Goal: Download file/media

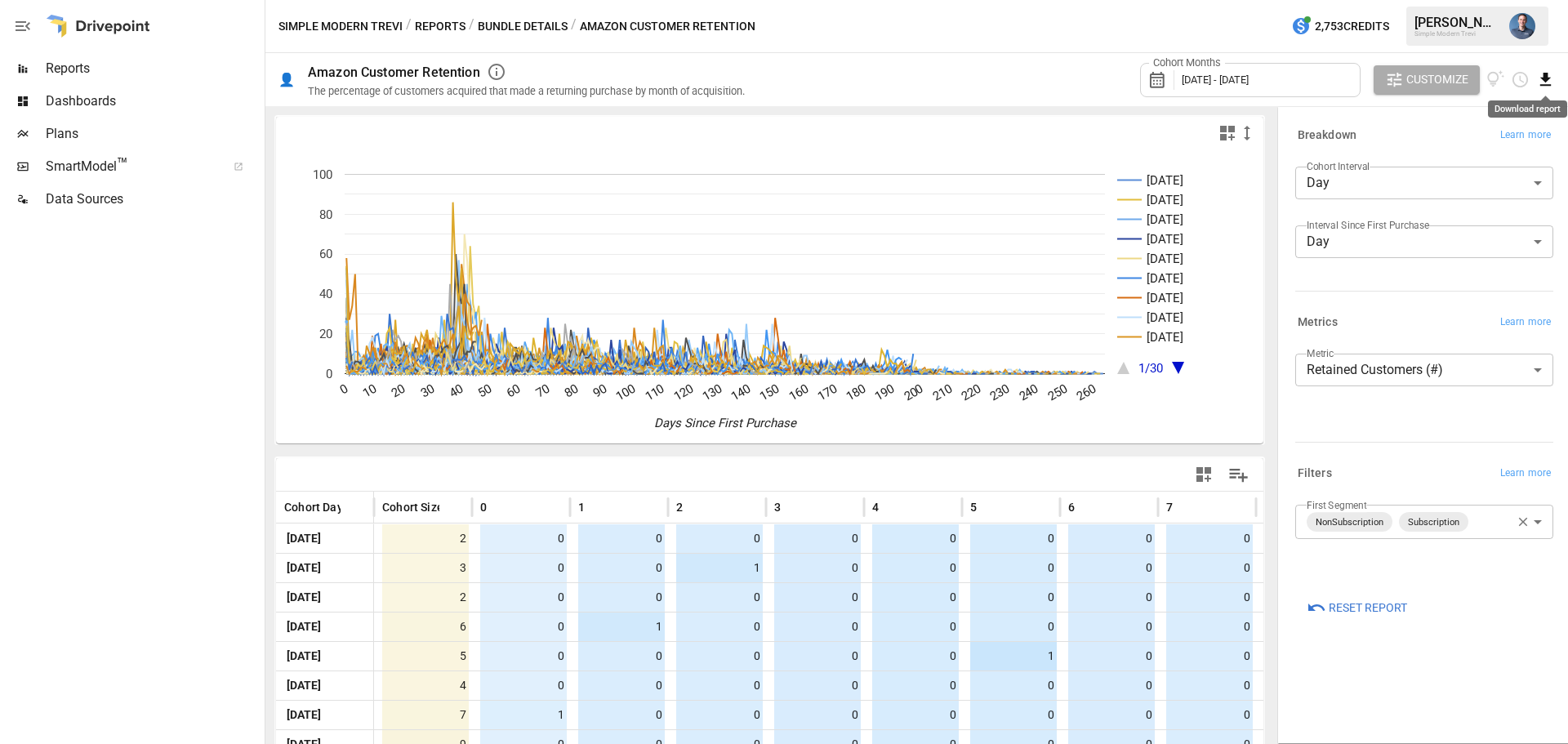
click at [1538, 78] on icon "Download report" at bounding box center [1545, 79] width 19 height 19
click at [1454, 151] on li "Download as CSV" at bounding box center [1491, 144] width 130 height 33
click at [148, 463] on div at bounding box center [130, 480] width 261 height 528
drag, startPoint x: 640, startPoint y: 1, endPoint x: 407, endPoint y: 28, distance: 234.6
click at [407, 28] on div "/" at bounding box center [409, 26] width 6 height 21
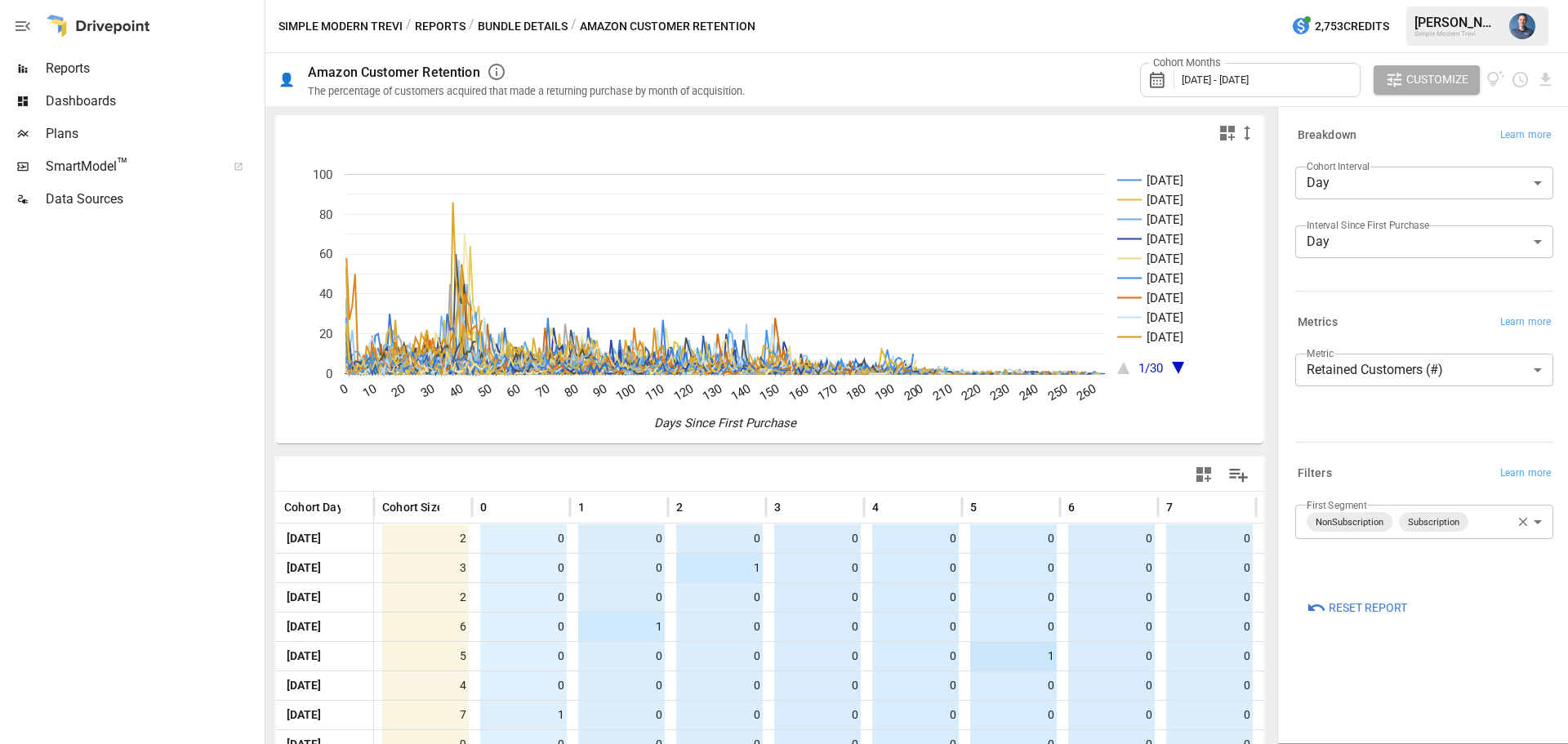
click at [435, 25] on button "Reports" at bounding box center [440, 26] width 51 height 21
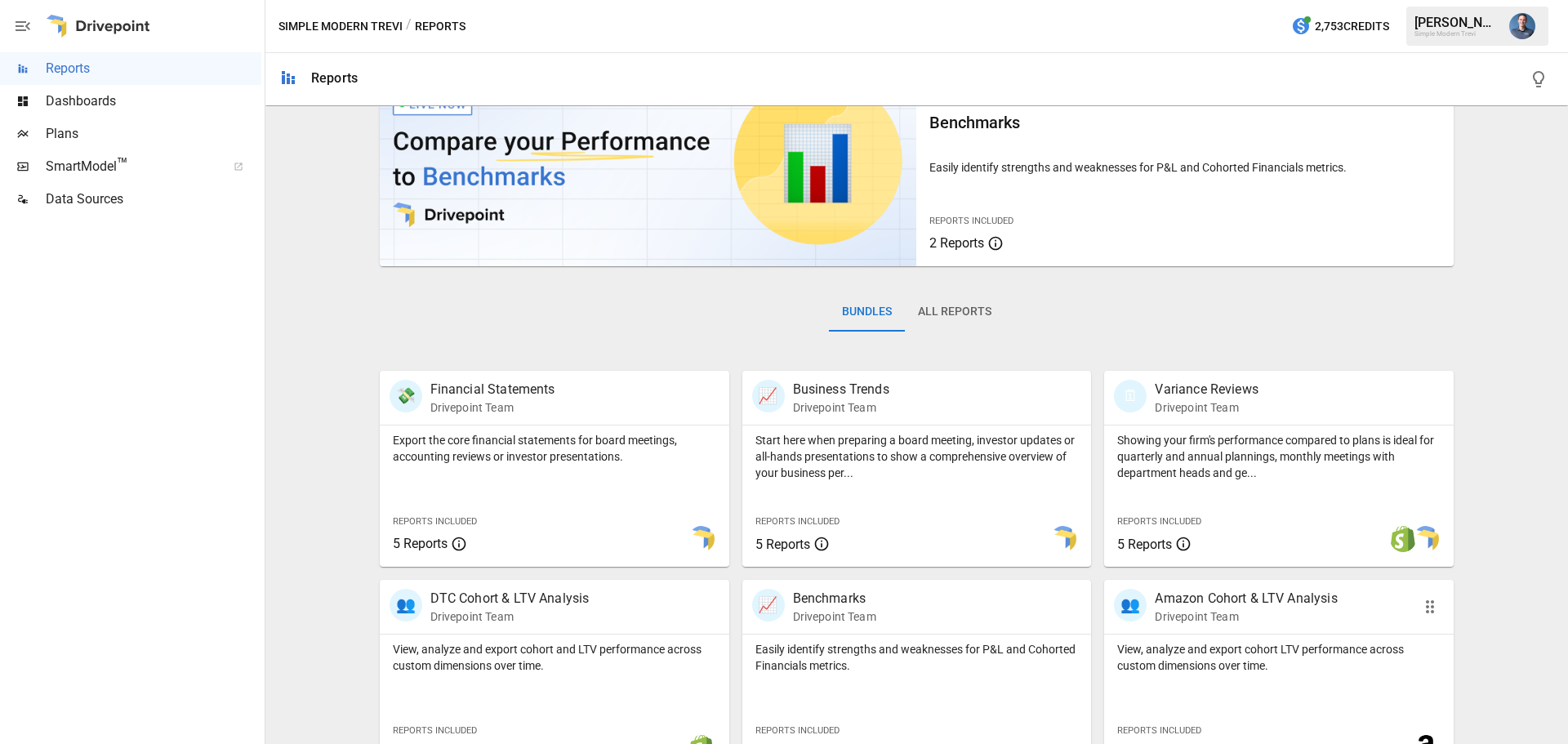
scroll to position [164, 0]
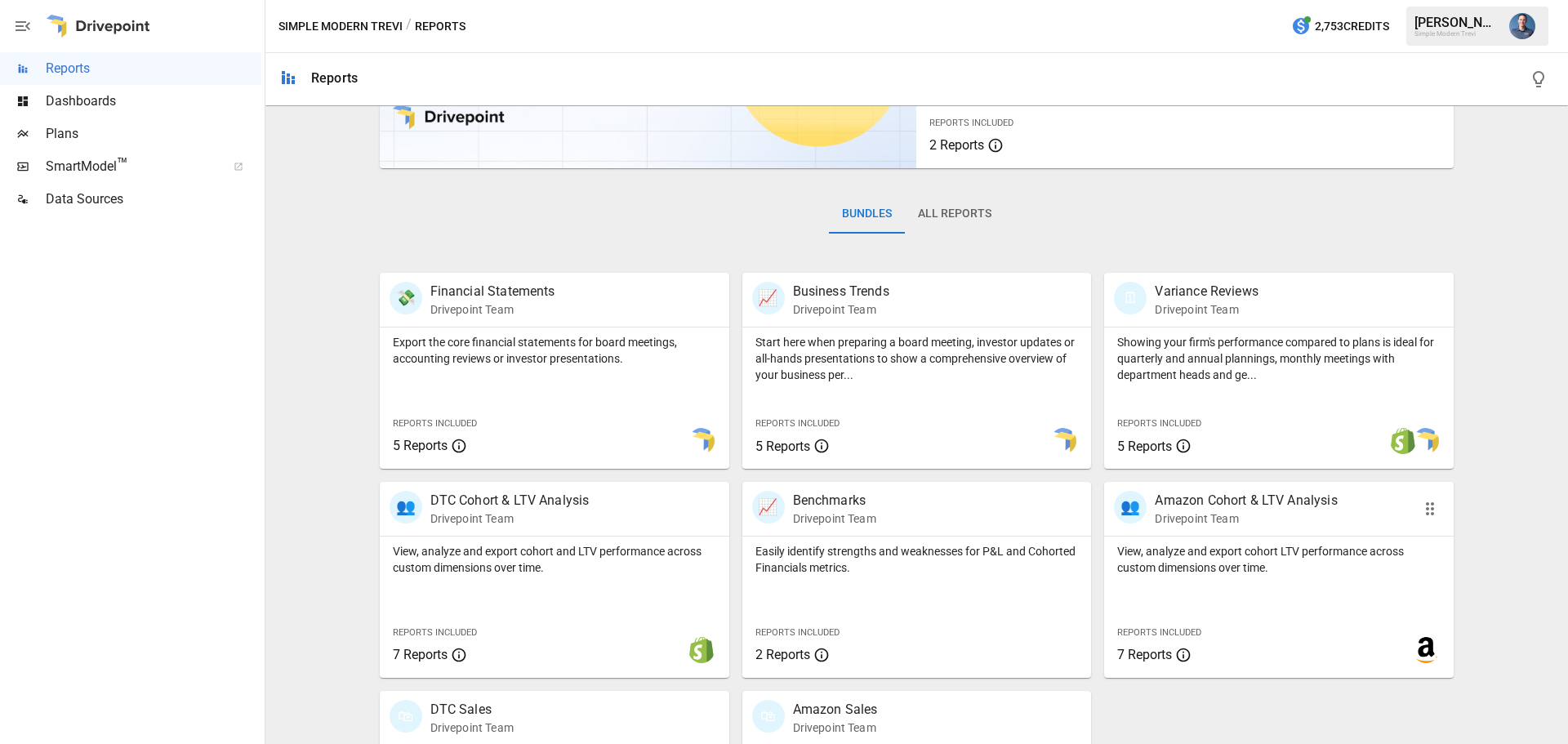
click at [1247, 532] on div "👥 Amazon Cohort & LTV Analysis Drivepoint Team" at bounding box center [1279, 509] width 350 height 54
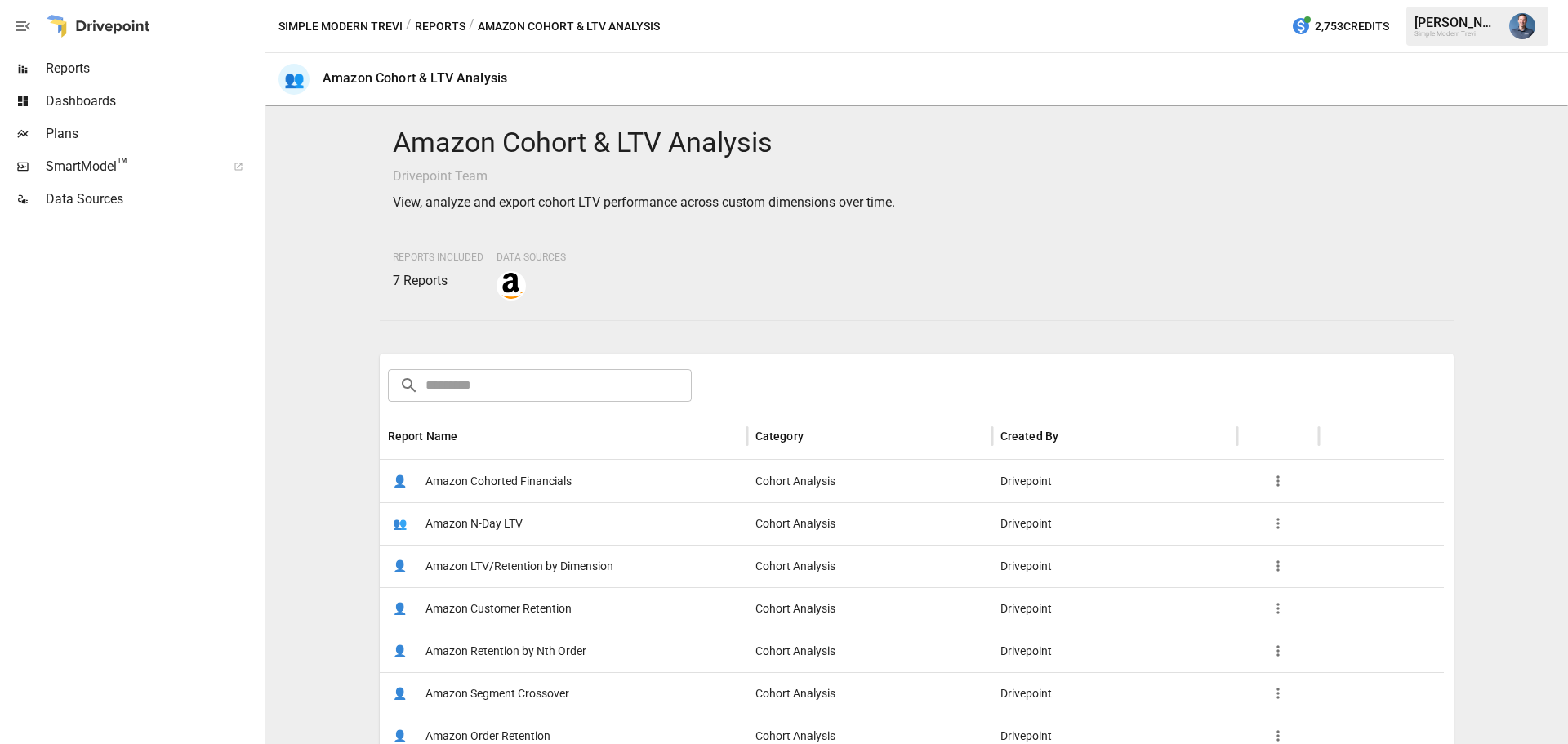
click at [541, 567] on span "Amazon LTV/Retention by Dimension" at bounding box center [519, 566] width 188 height 42
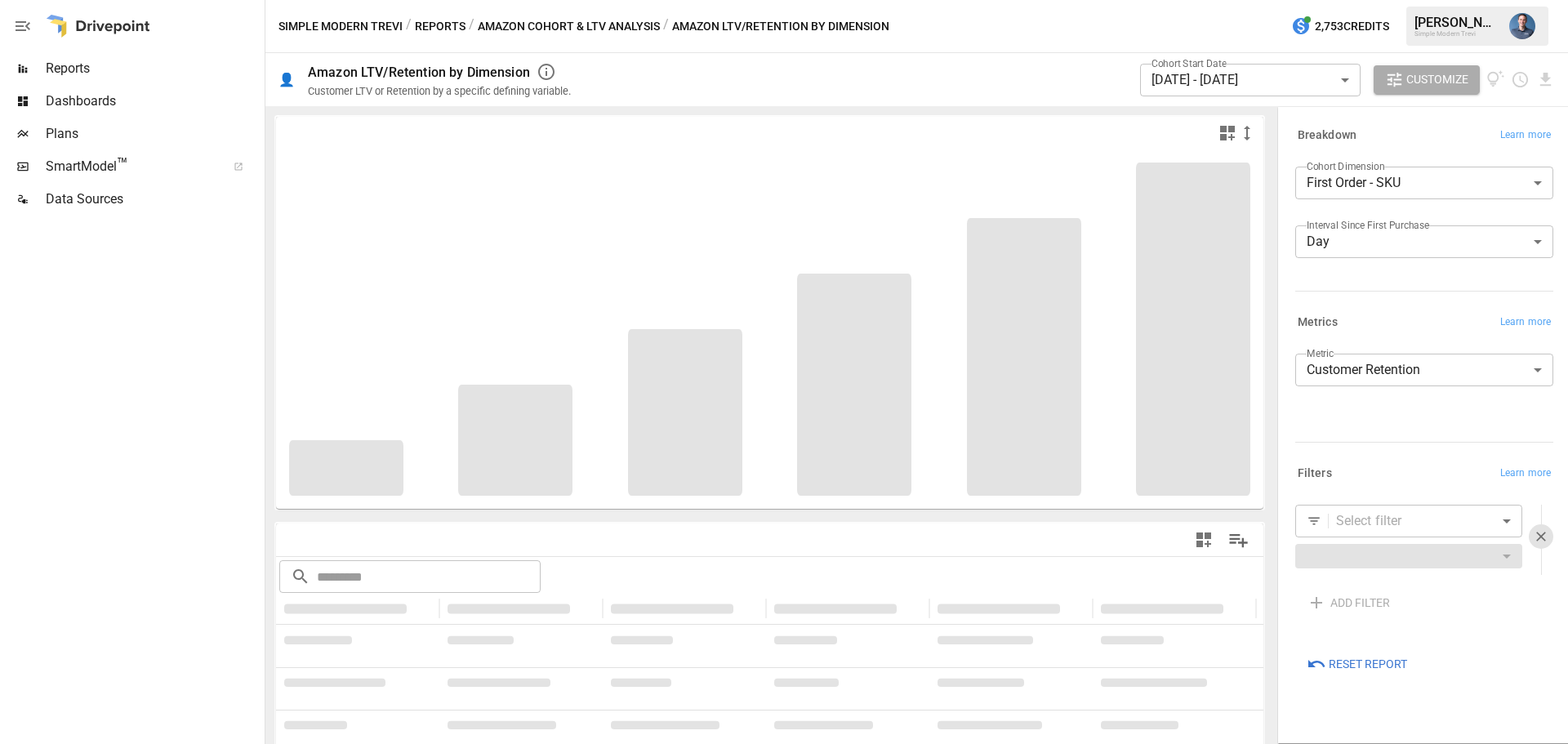
click at [1185, 0] on body "**********" at bounding box center [784, 0] width 1568 height 0
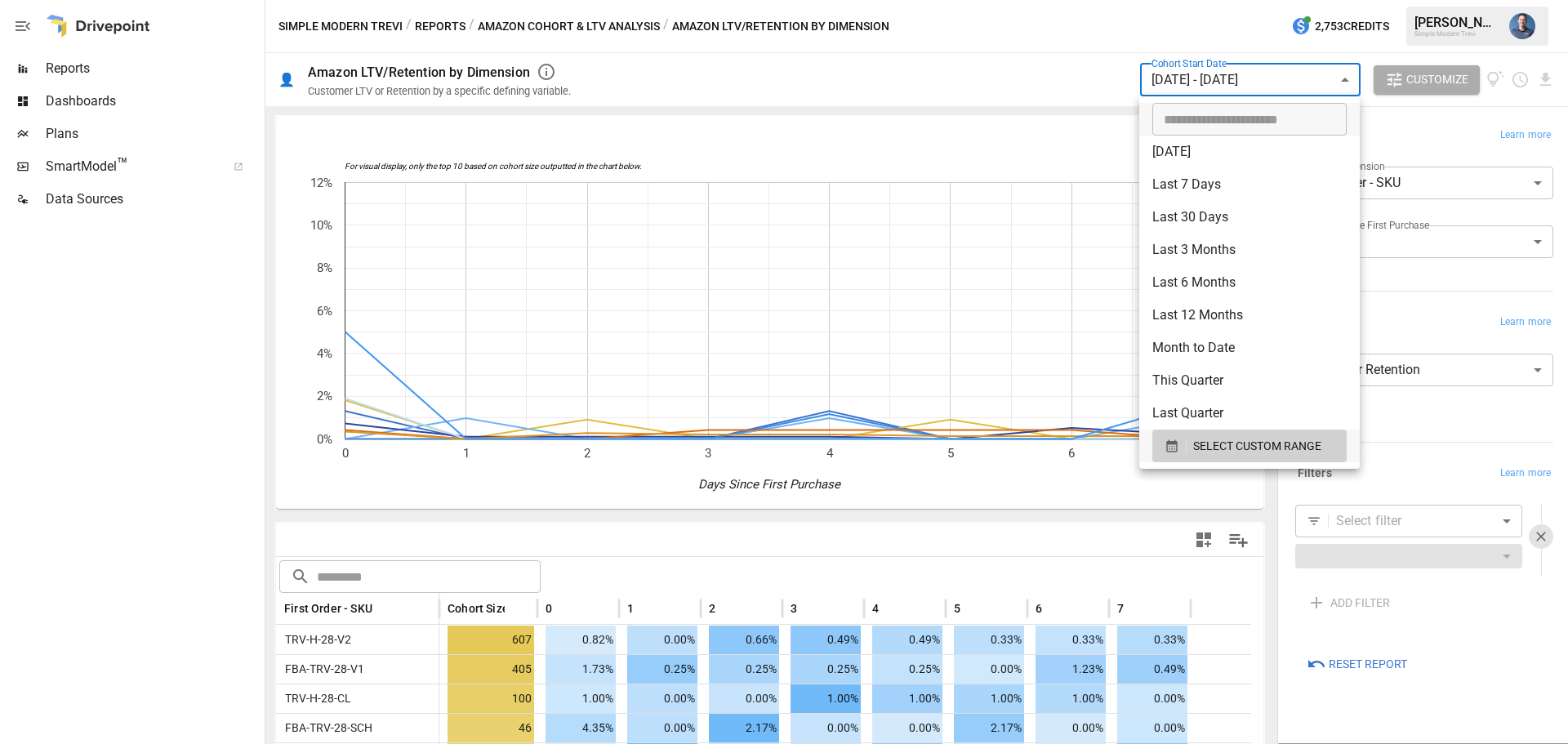
click at [890, 73] on div at bounding box center [784, 372] width 1568 height 744
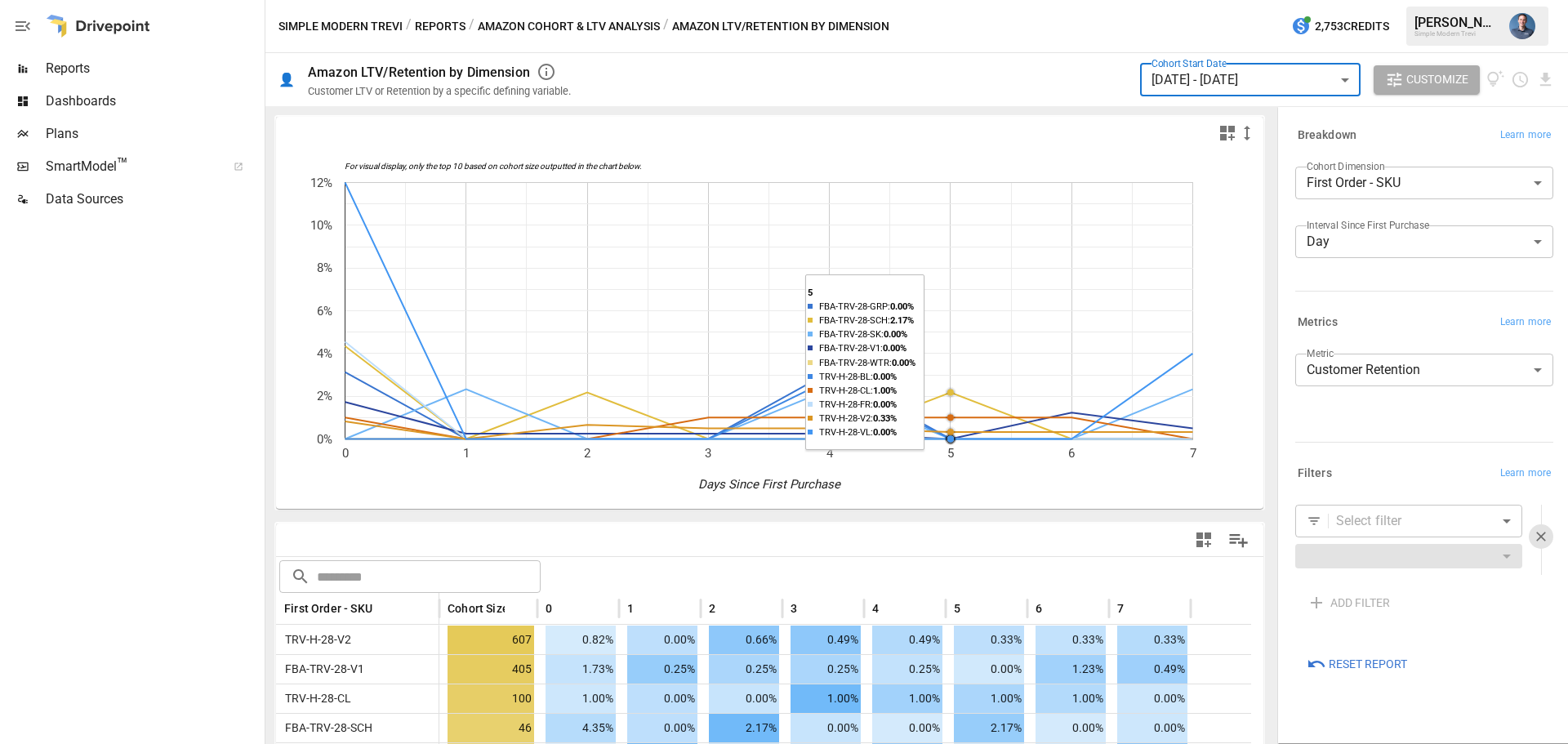
scroll to position [164, 0]
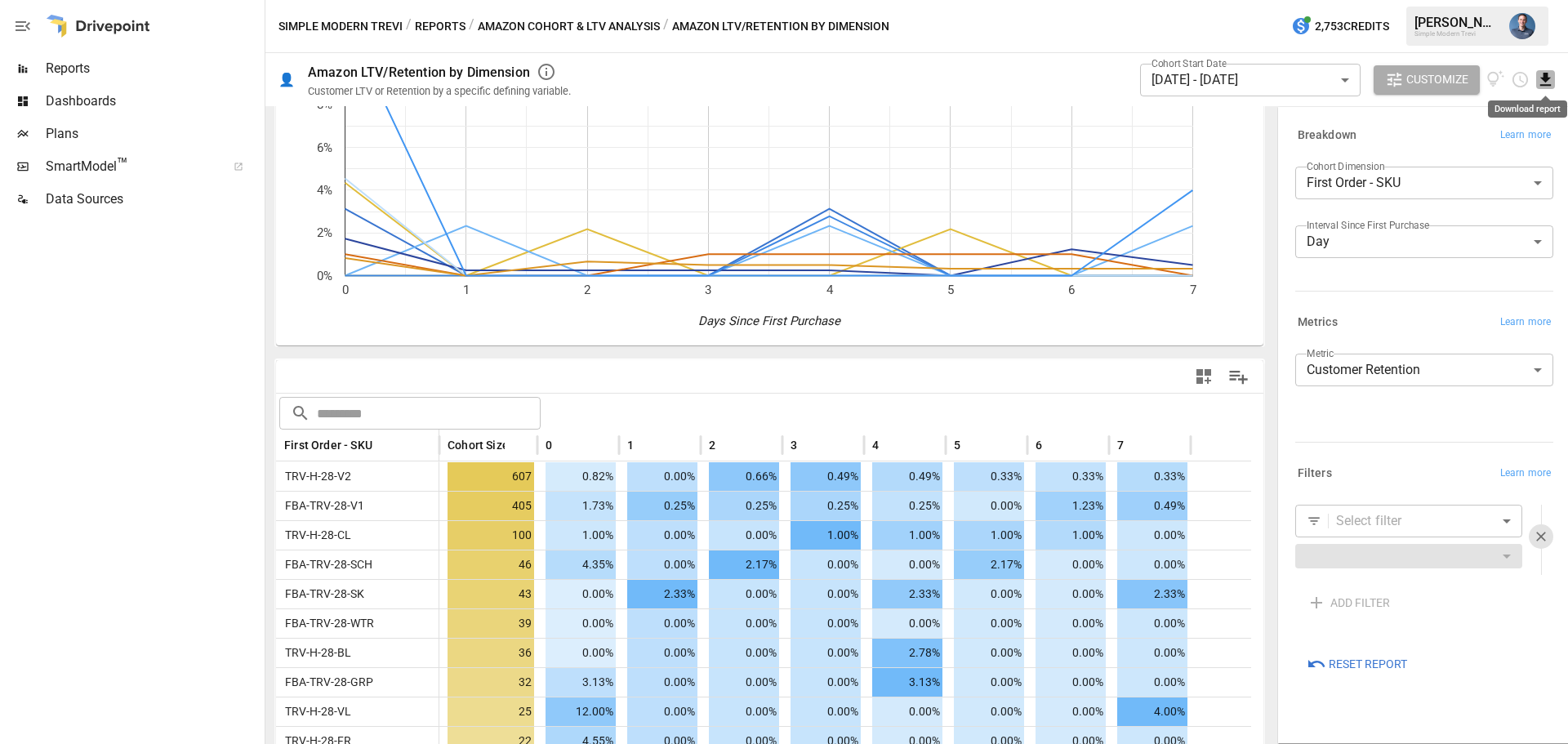
click at [1541, 82] on icon "Download report" at bounding box center [1545, 79] width 19 height 19
click at [1476, 146] on li "Download as CSV" at bounding box center [1491, 144] width 130 height 33
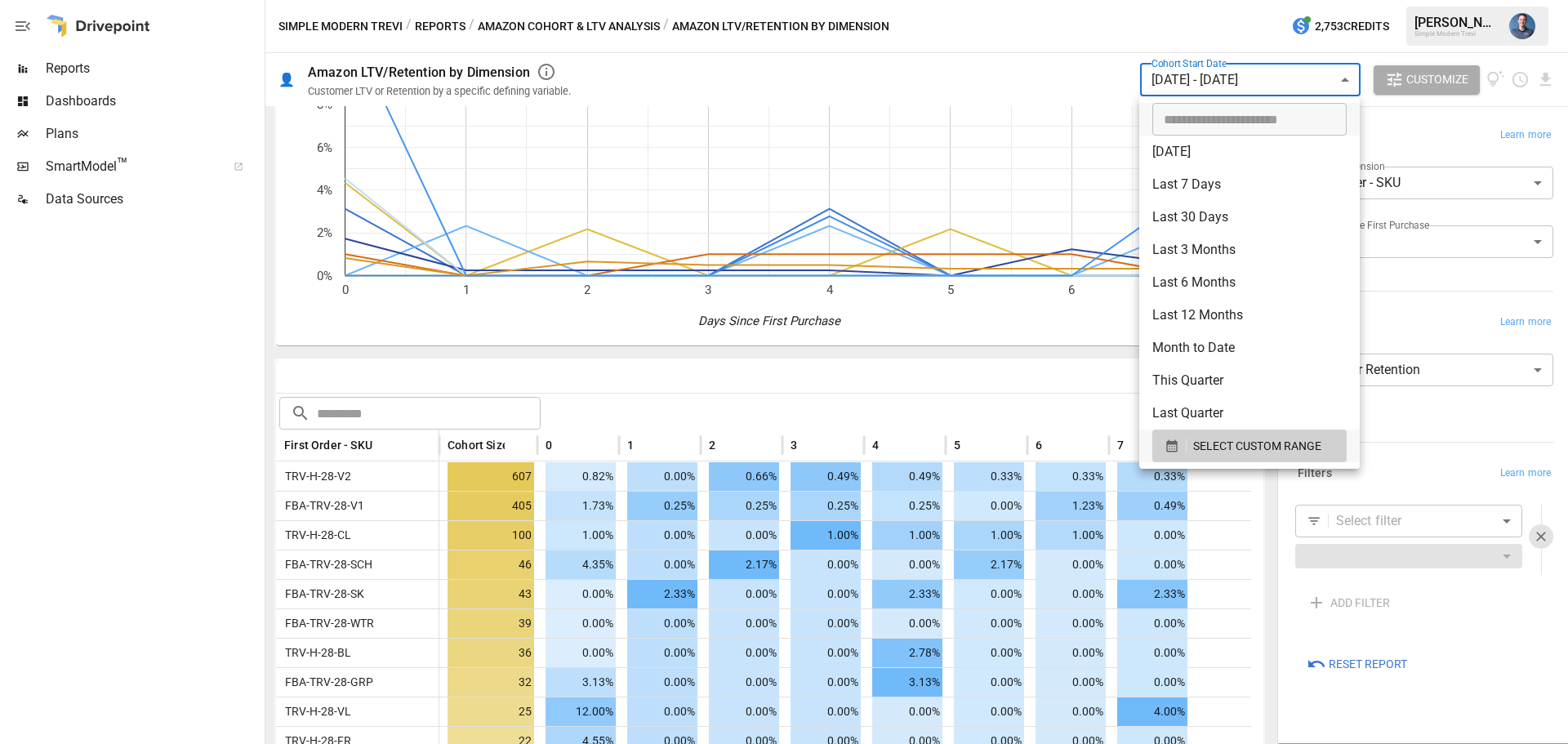
click at [1224, 0] on body "Reports Dashboards Plans SmartModel ™ Data Sources Simple Modern Trevi / Report…" at bounding box center [784, 0] width 1568 height 0
click at [1250, 446] on span "SELECT CUSTOM RANGE" at bounding box center [1257, 446] width 128 height 21
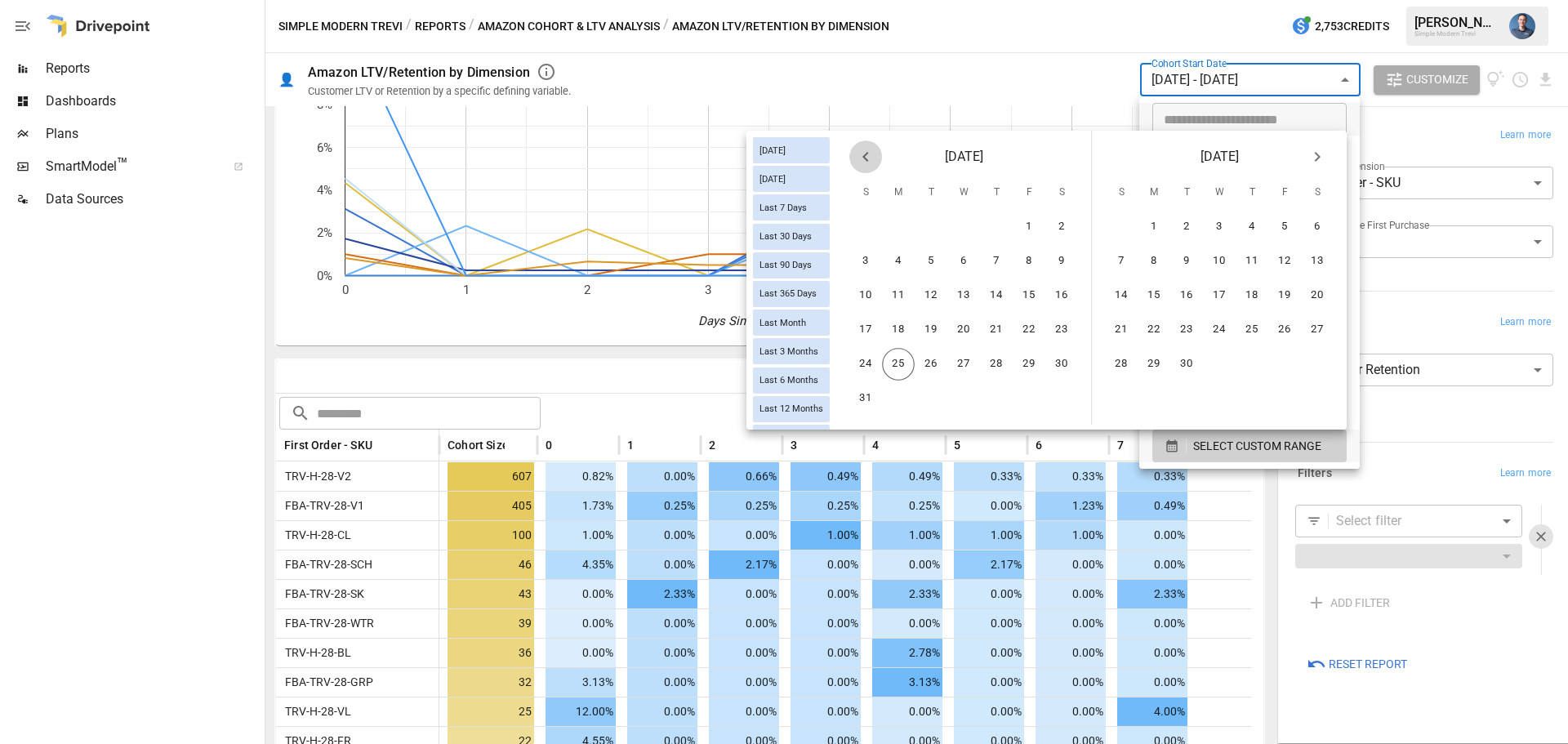
click at [861, 159] on icon "Previous month" at bounding box center [866, 157] width 20 height 20
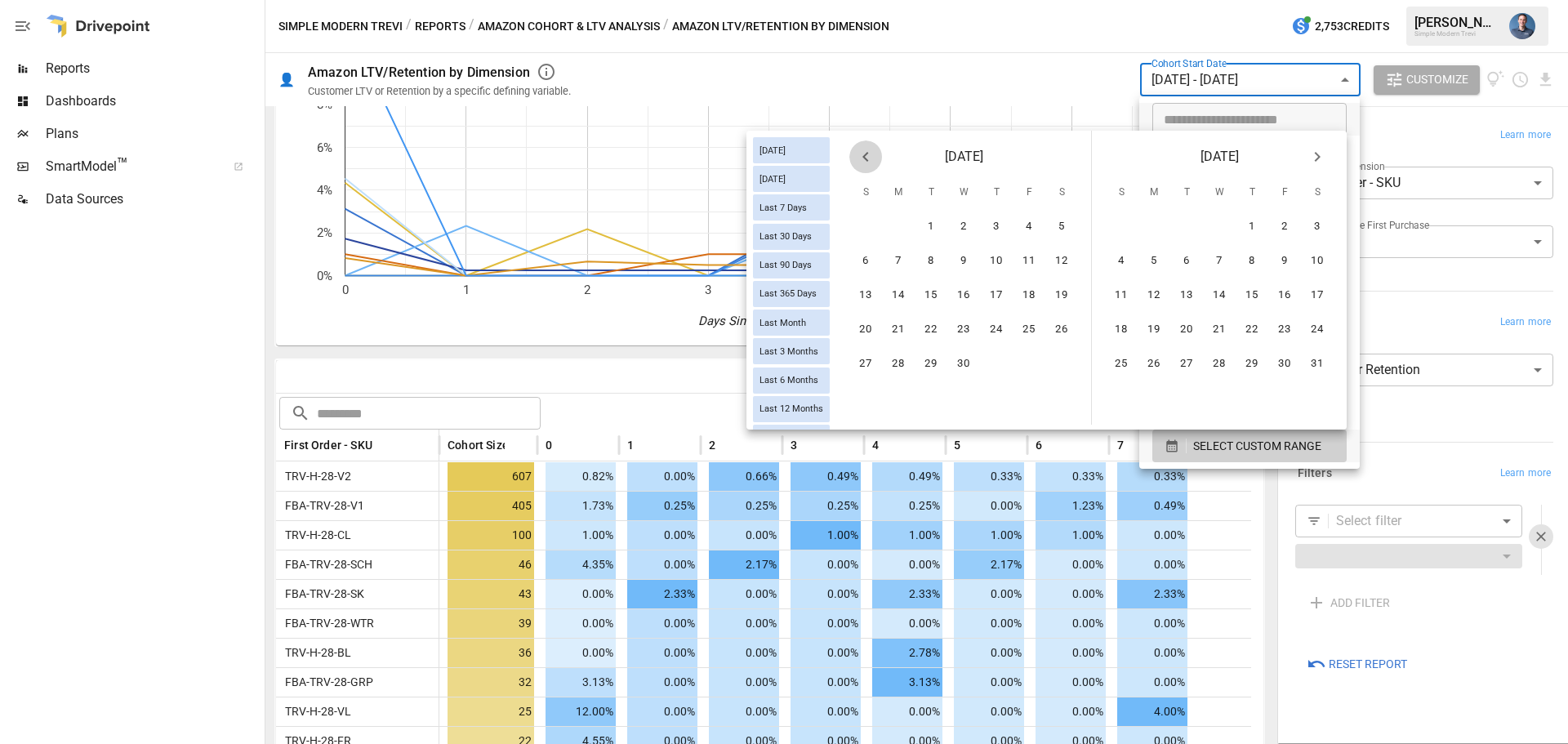
click at [861, 159] on icon "Previous month" at bounding box center [866, 157] width 20 height 20
click at [1316, 219] on button "1" at bounding box center [1317, 226] width 33 height 33
click at [1316, 157] on icon "Next month" at bounding box center [1318, 157] width 20 height 20
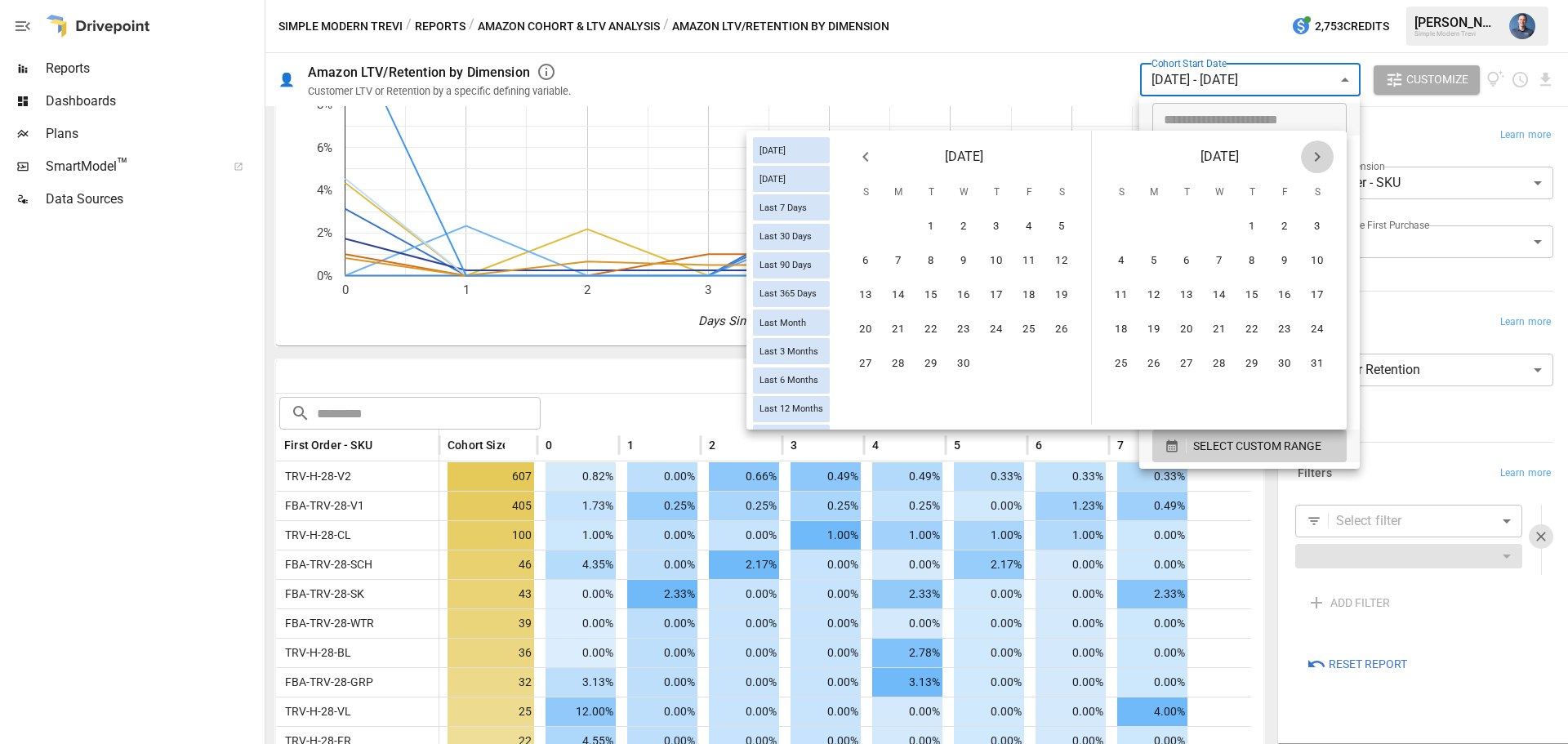
click at [1316, 157] on icon "Next month" at bounding box center [1318, 157] width 20 height 20
click at [867, 332] on button "17" at bounding box center [865, 330] width 33 height 33
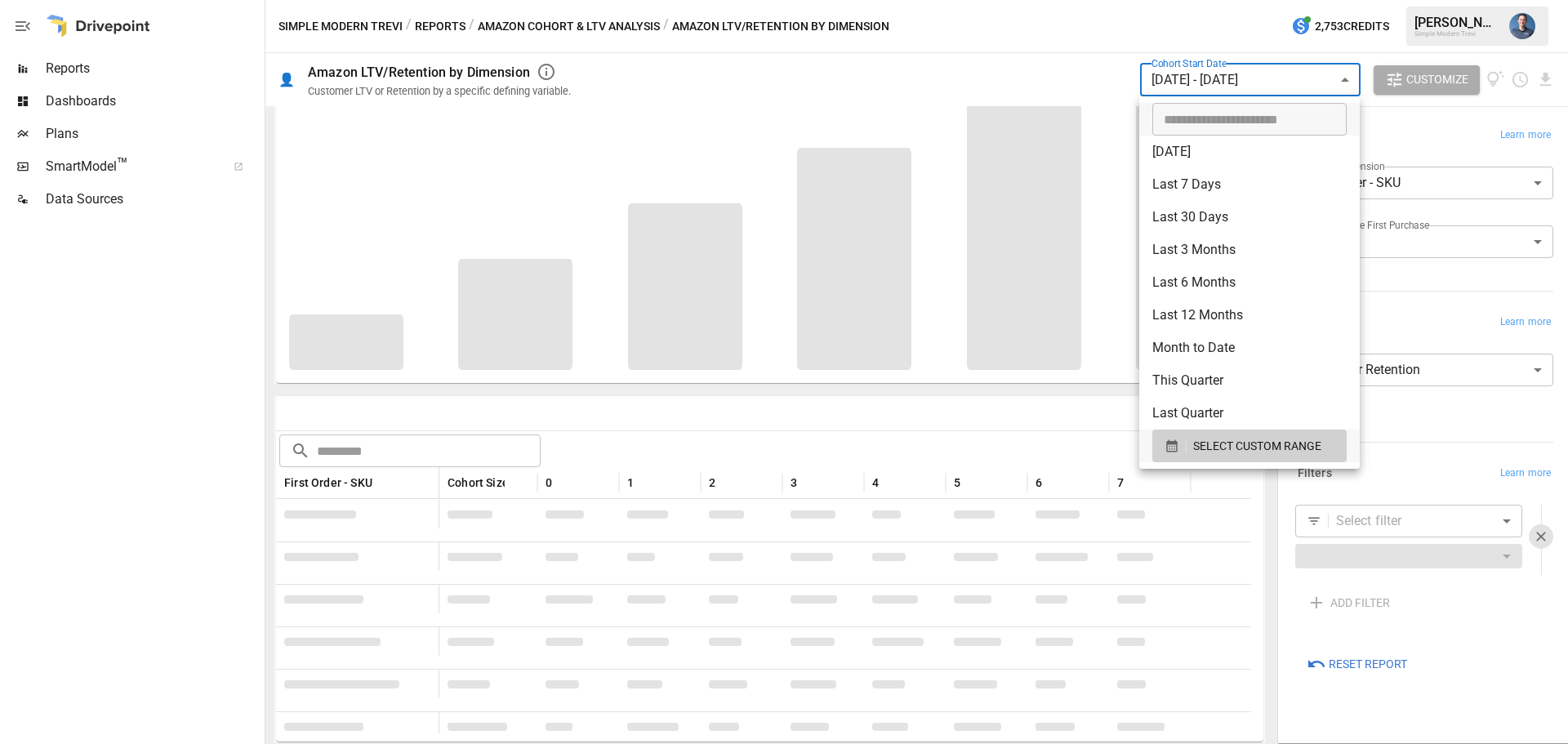
scroll to position [126, 0]
click at [888, 422] on div at bounding box center [784, 372] width 1568 height 744
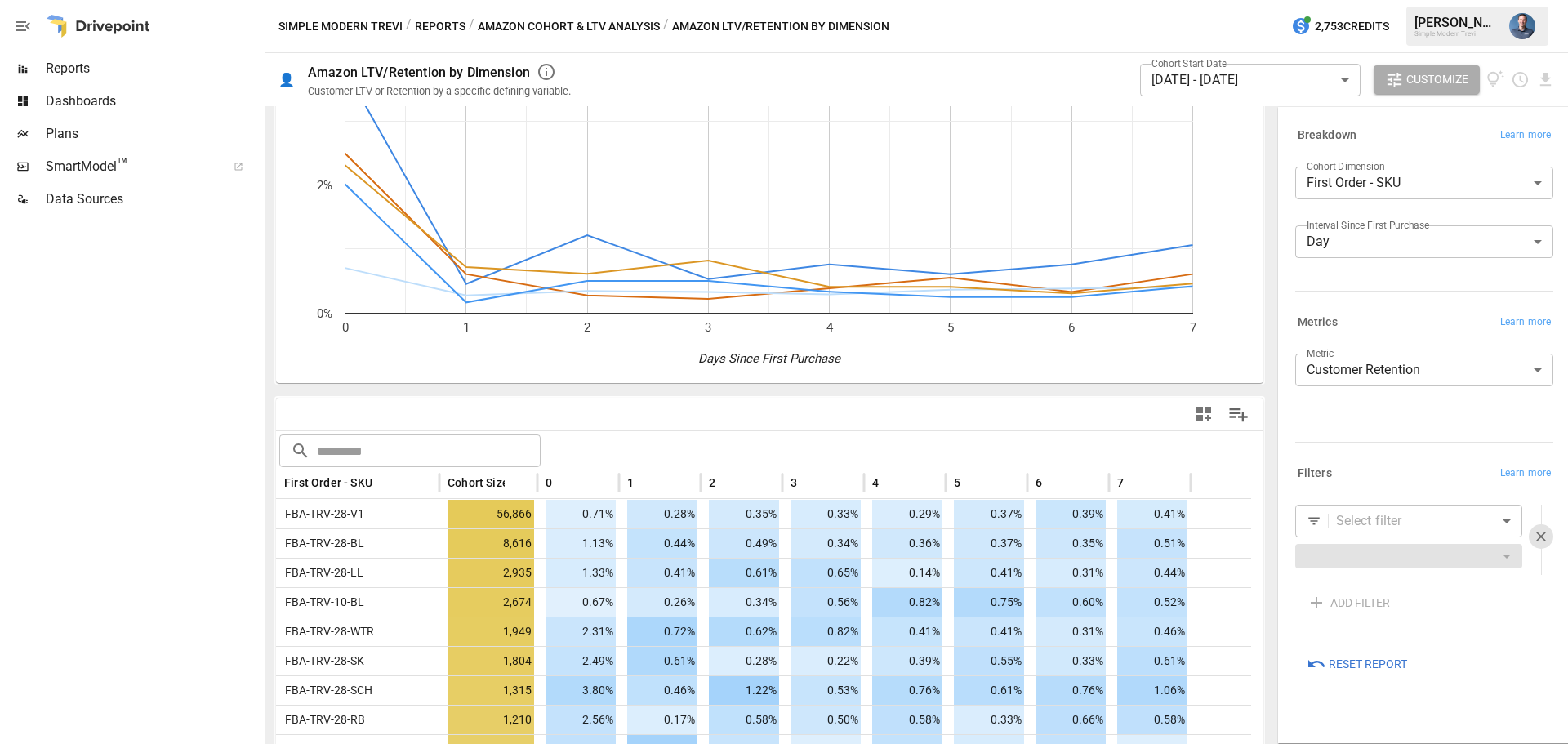
scroll to position [164, 0]
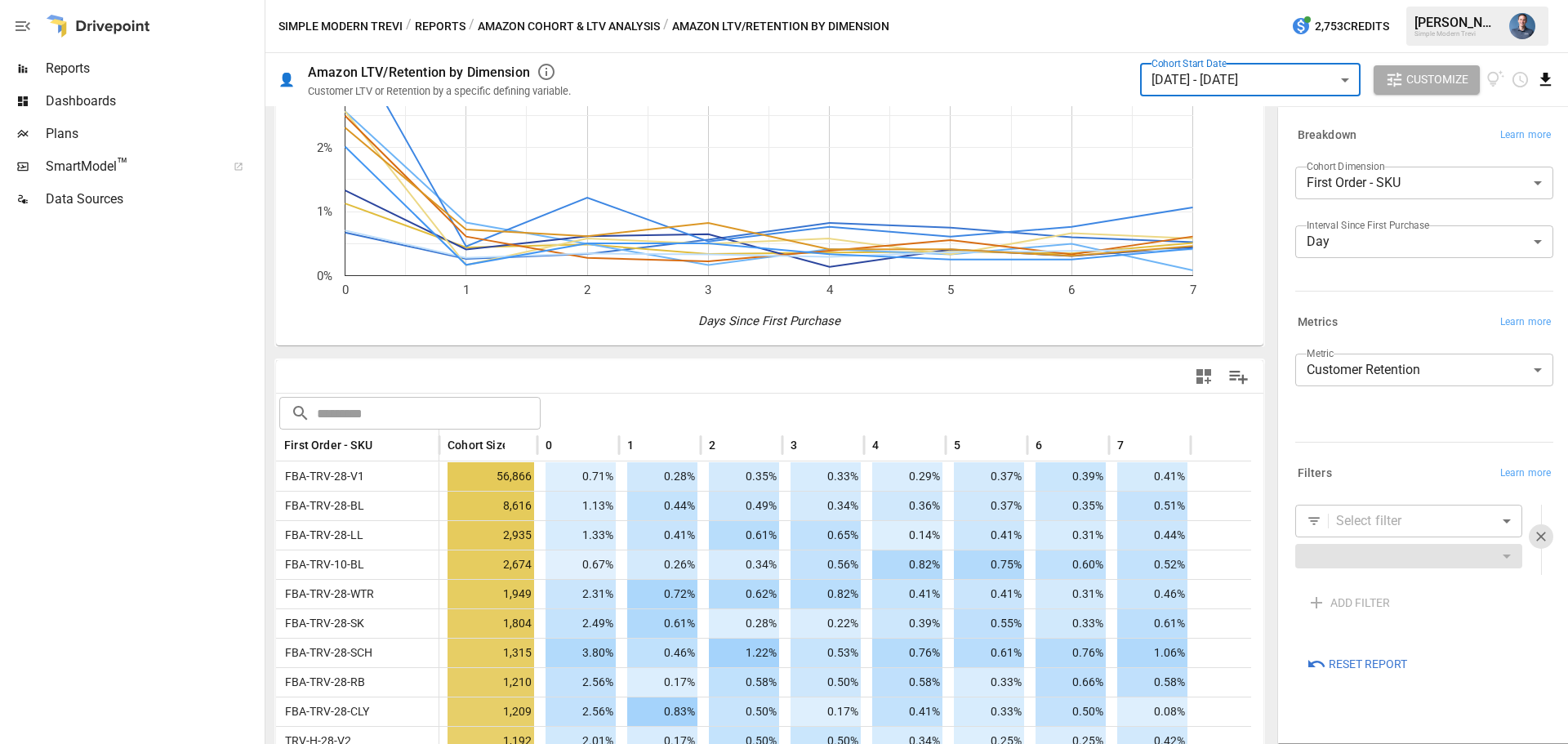
click at [1550, 81] on icon "Download report" at bounding box center [1545, 79] width 19 height 19
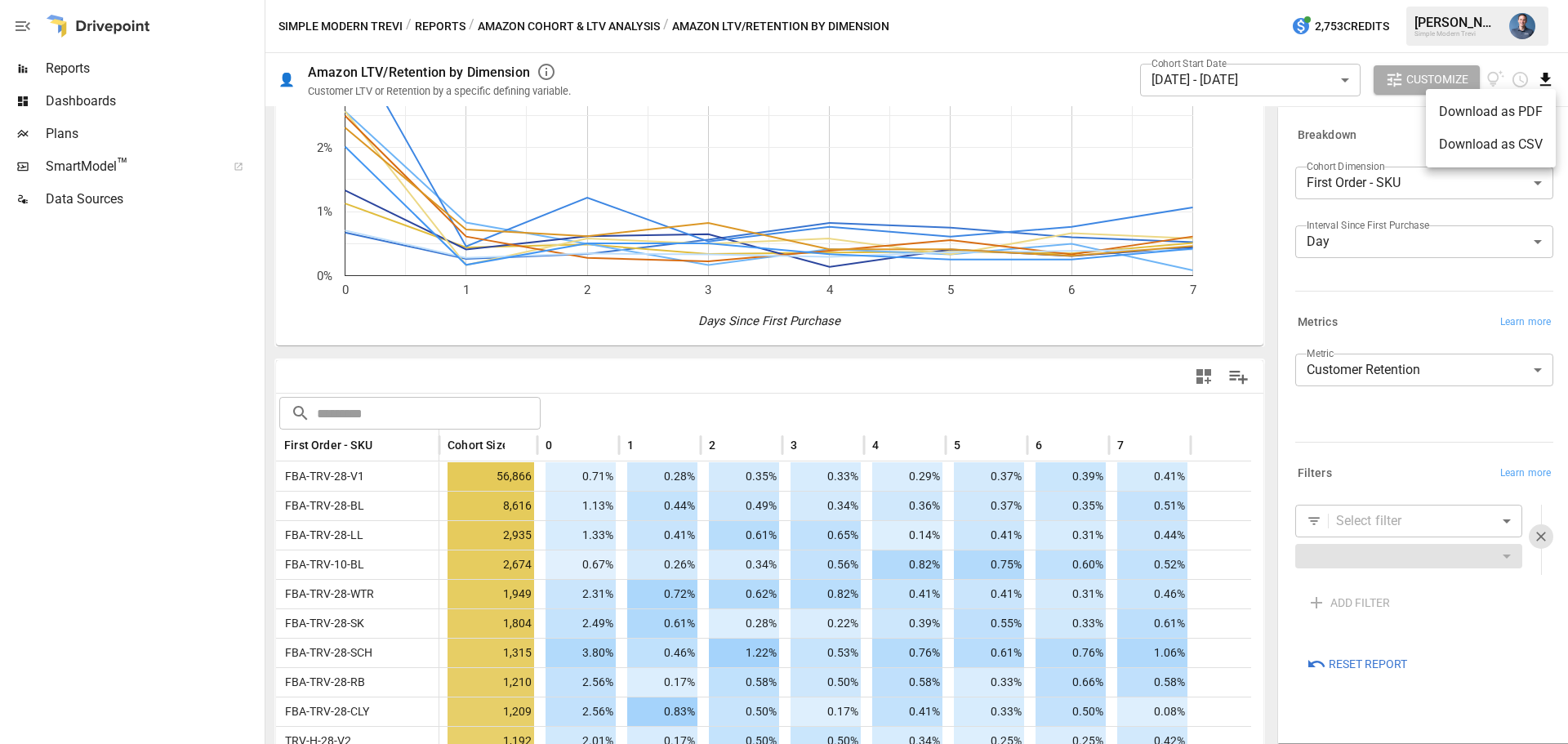
click at [1498, 144] on li "Download as CSV" at bounding box center [1491, 144] width 130 height 33
